Goal: Find specific page/section: Find specific page/section

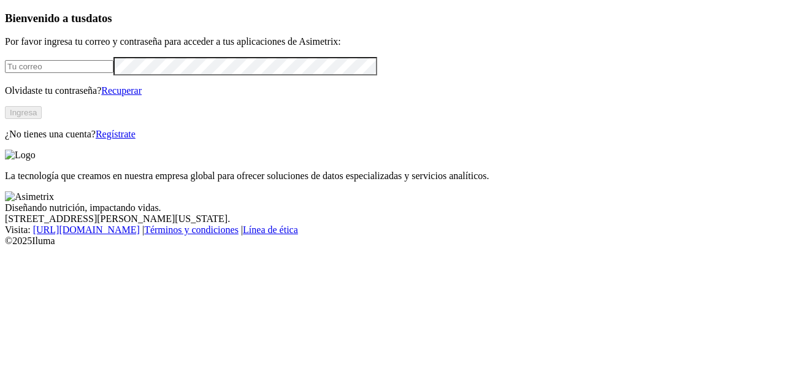
type input "[PERSON_NAME][EMAIL_ADDRESS][PERSON_NAME][DOMAIN_NAME]"
click at [278, 140] on div "Bienvenido a tus datos Por favor ingresa tu correo y contraseña para acceder a …" at bounding box center [392, 76] width 775 height 128
click at [42, 119] on button "Ingresa" at bounding box center [23, 112] width 37 height 13
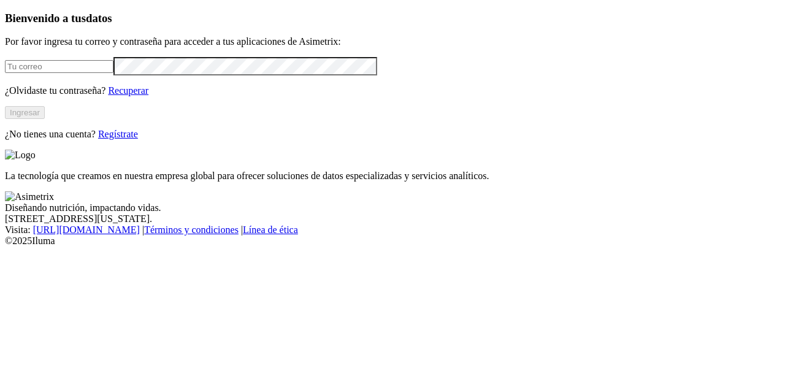
type input "[PERSON_NAME][EMAIL_ADDRESS][PERSON_NAME][DOMAIN_NAME]"
click at [45, 119] on button "Ingresar" at bounding box center [25, 112] width 40 height 13
